Goal: Information Seeking & Learning: Understand process/instructions

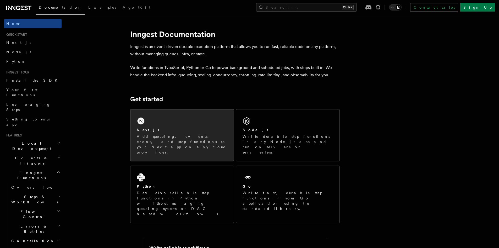
click at [178, 126] on div "Next.js Add queueing, events, crons, and step functions to your Next app on any…" at bounding box center [181, 135] width 103 height 52
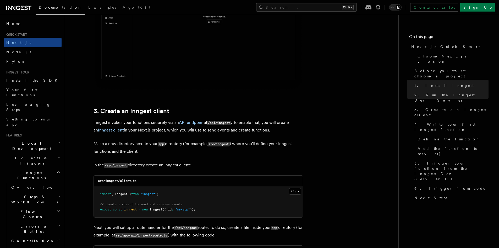
scroll to position [542, 0]
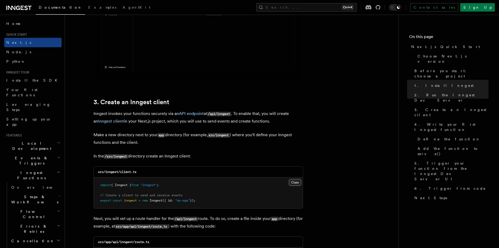
click at [296, 183] on button "Copy Copied" at bounding box center [295, 182] width 12 height 7
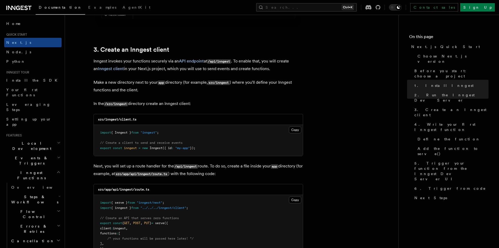
scroll to position [637, 0]
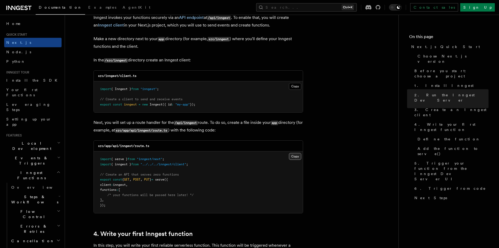
click at [293, 154] on button "Copy Copied" at bounding box center [295, 156] width 12 height 7
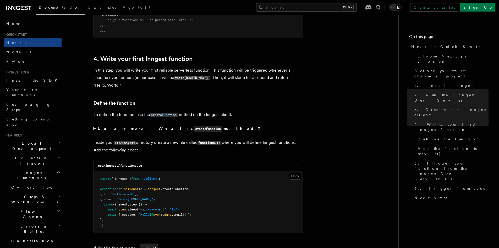
scroll to position [821, 0]
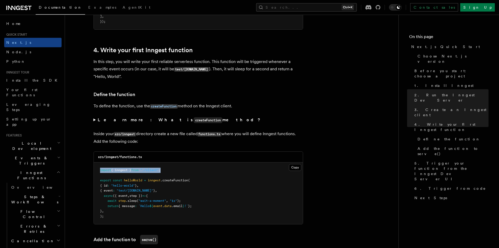
drag, startPoint x: 141, startPoint y: 171, endPoint x: 94, endPoint y: 171, distance: 46.9
click at [94, 171] on pre "import { inngest } from "./client" ; export const helloWorld = inngest .createF…" at bounding box center [198, 193] width 209 height 62
copy span "import { inngest } from "./client" ;"
